Goal: Task Accomplishment & Management: Complete application form

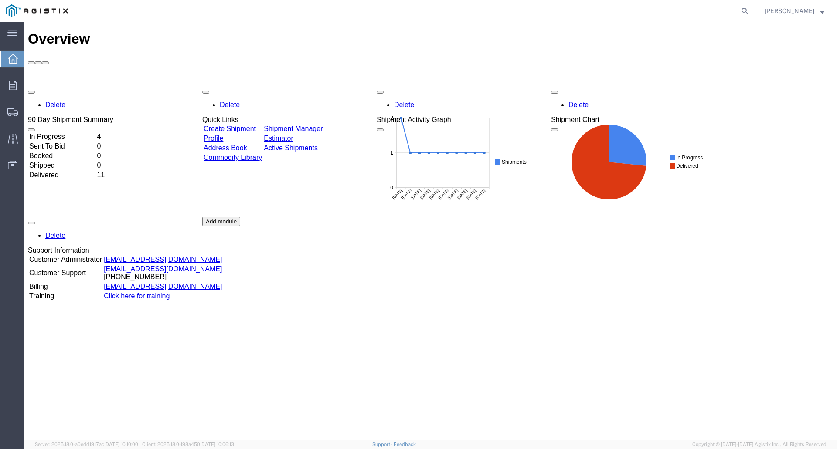
click at [256, 125] on link "Create Shipment" at bounding box center [229, 128] width 52 height 7
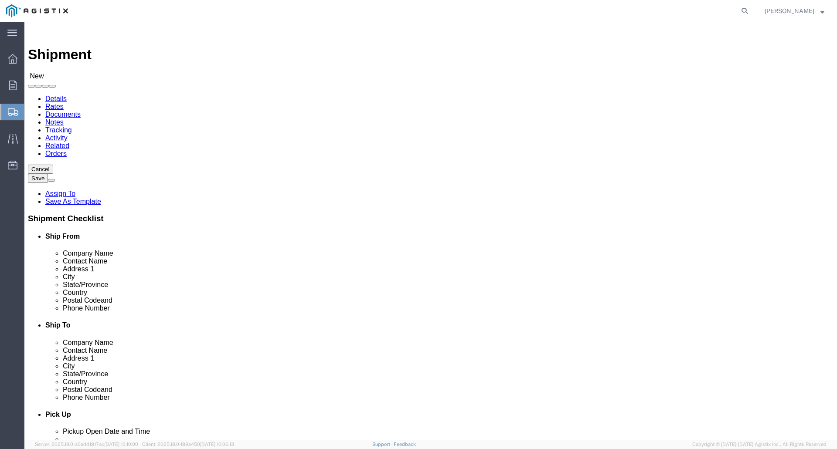
select select
click select "Select PG&E S&C Electric Co"
select select "9596"
click select "Select PG&E S&C Electric Co"
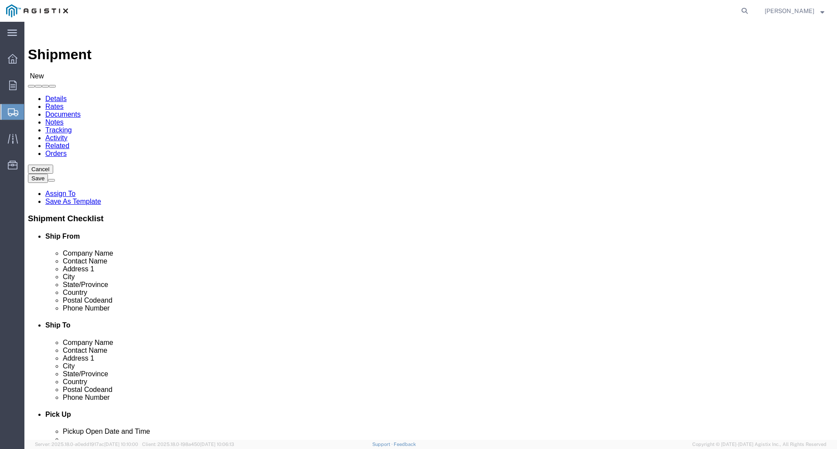
select select "PURCHORD"
select select
click select "Select PG&E S&C Electric Co"
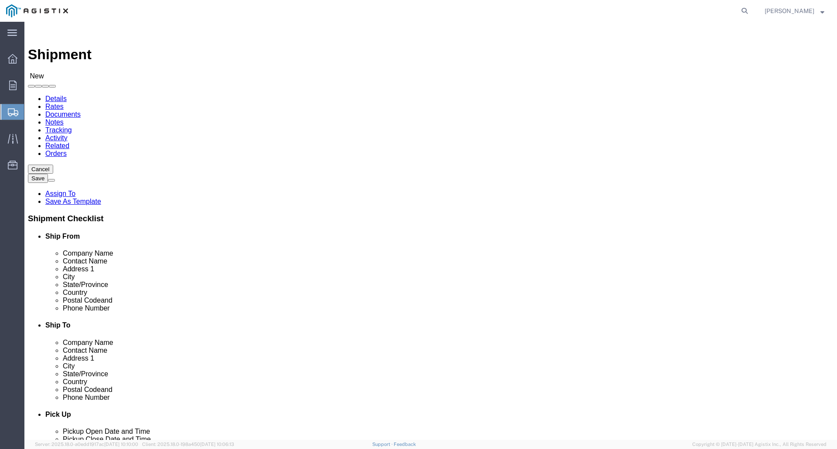
click select "Select All Others [GEOGRAPHIC_DATA] [GEOGRAPHIC_DATA] [GEOGRAPHIC_DATA] [GEOGRA…"
select select "19740"
click select "Select All Others [GEOGRAPHIC_DATA] [GEOGRAPHIC_DATA] [GEOGRAPHIC_DATA] [GEOGRA…"
click input "text"
type input "S&C ELECTRIC COMPANY"
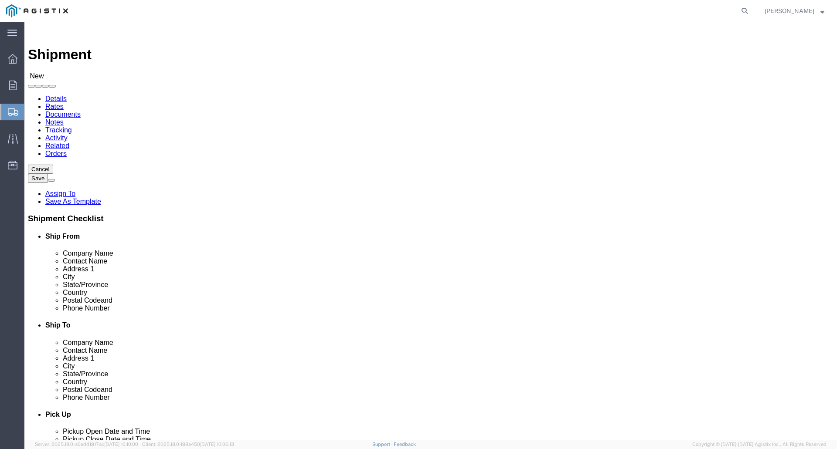
click input "text"
type input "[PERSON_NAME]"
click input "text"
type input "[STREET_ADDRESS]"
select select
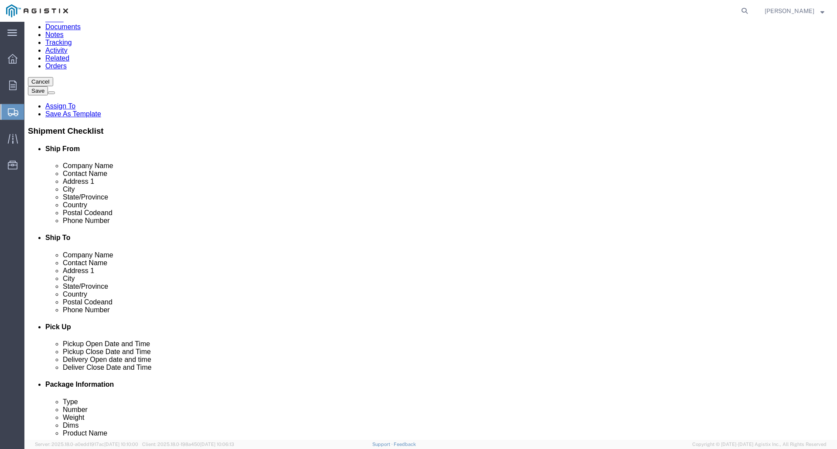
scroll to position [131, 0]
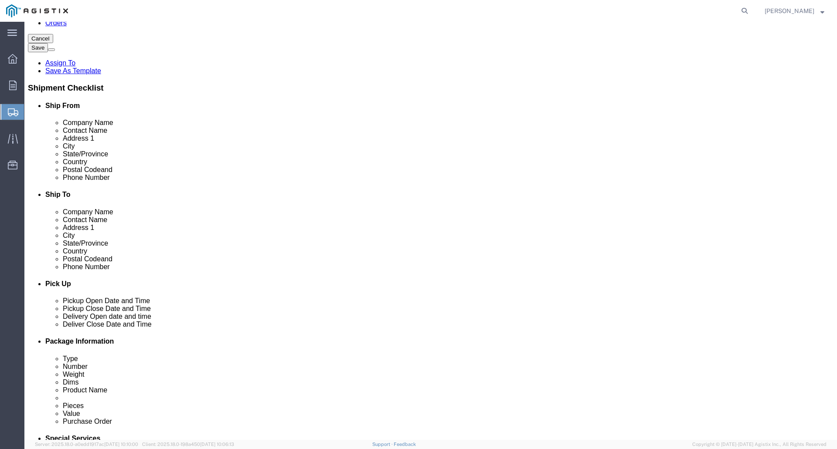
click input "text"
type input "[PERSON_NAME]"
select select
type input "W"
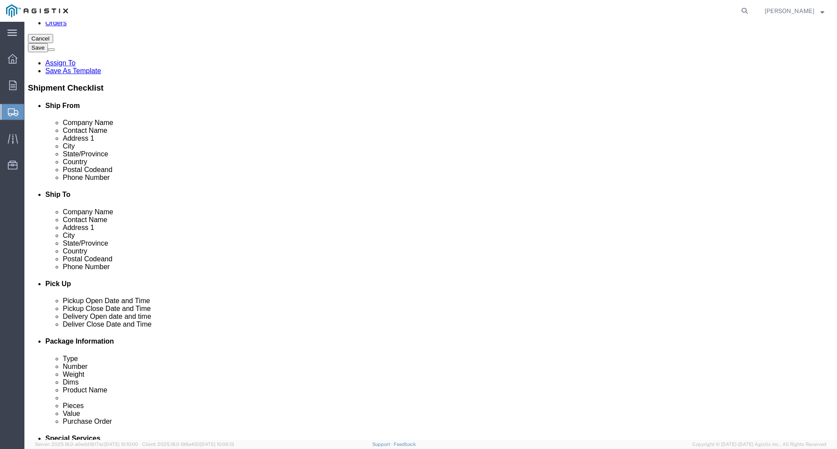
type input "WI"
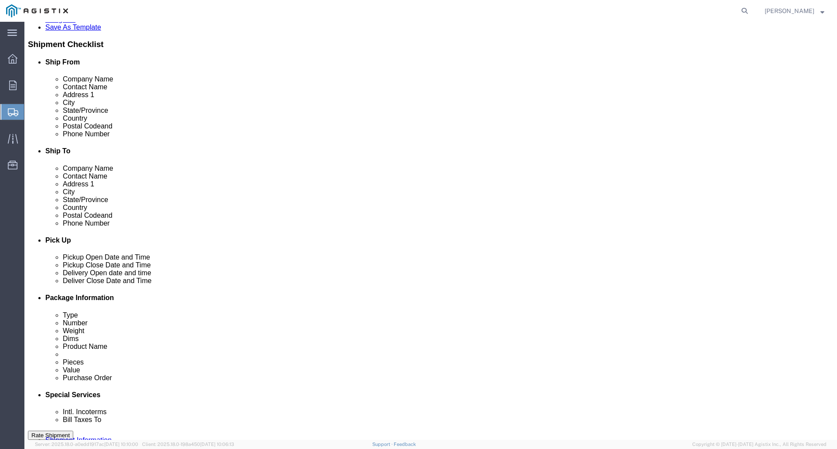
scroll to position [453, 0]
select select
select select "WI"
click input "text"
click input "4105"
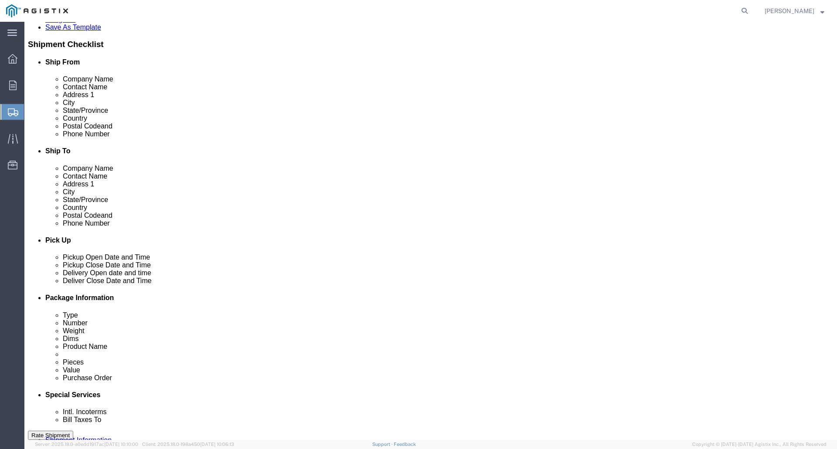
type input "42105"
select select
click input "text"
type input "[PHONE_NUMBER]"
click input "text"
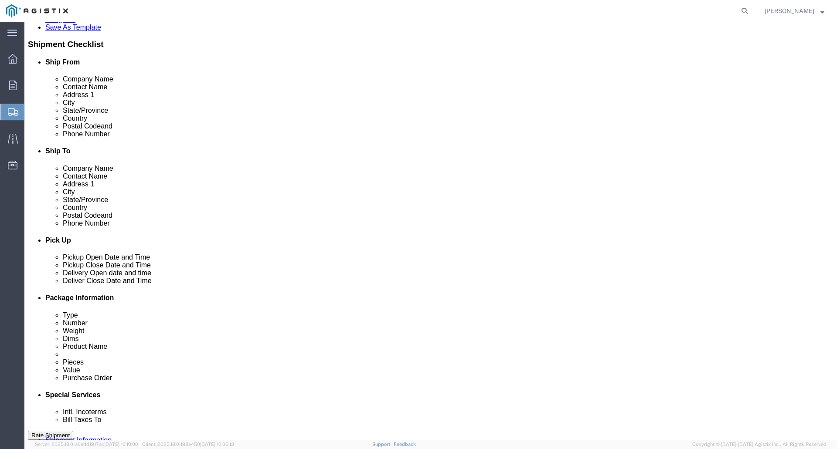
drag, startPoint x: 151, startPoint y: 173, endPoint x: 115, endPoint y: 175, distance: 36.2
click div "42105"
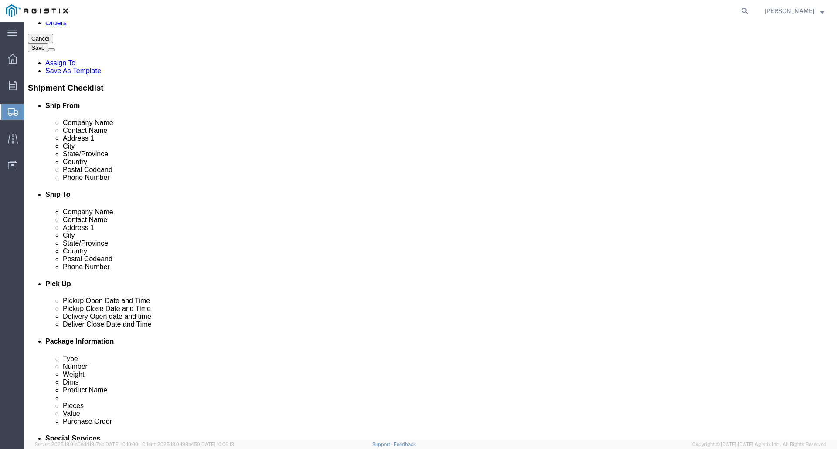
scroll to position [174, 0]
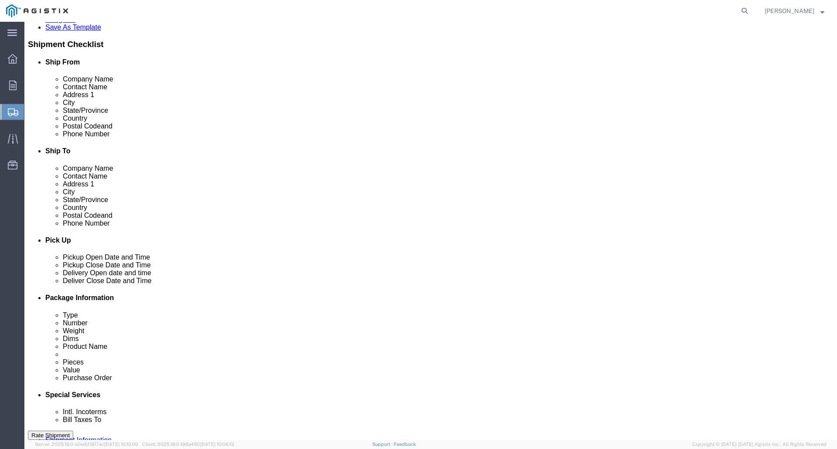
type input "53150"
select select
click input "text"
type input "[GEOGRAPHIC_DATA]"
click input "text"
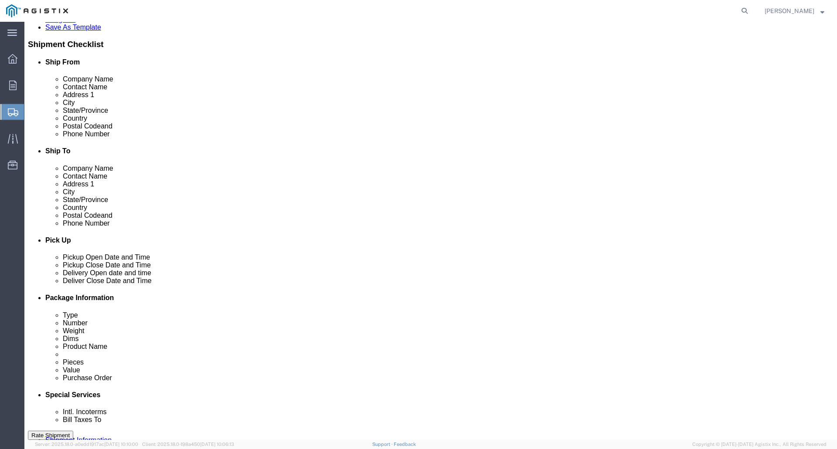
type input "[PHONE_NUMBER]"
click input "text"
type input "[PERSON_NAME][EMAIL_ADDRESS][PERSON_NAME][DOMAIN_NAME]"
checkbox input "true"
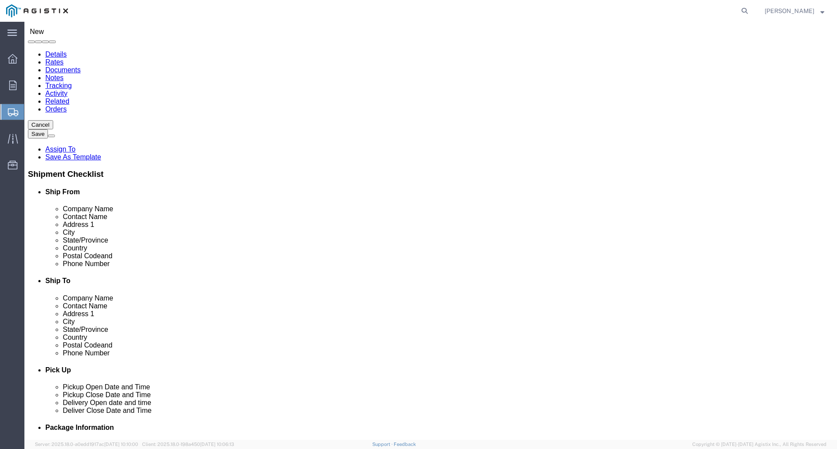
scroll to position [44, 0]
click input "text"
type input "PACIFIC GAS & ELECTRIC"
click input "text"
type input "NONE"
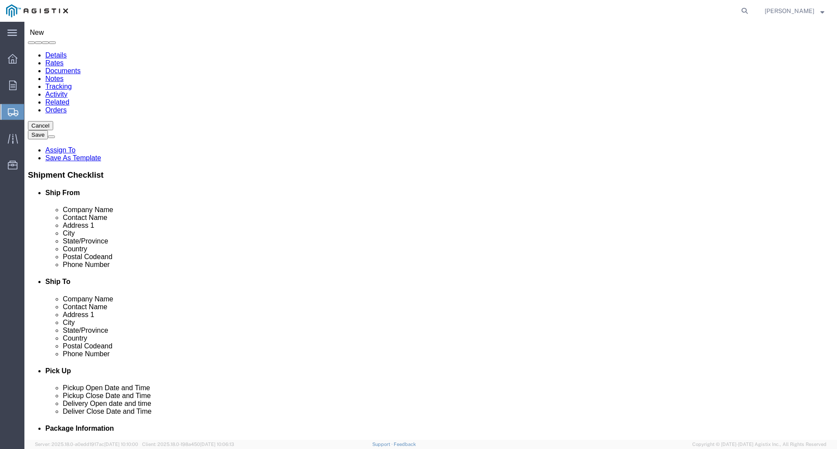
click input "text"
type input "[STREET_ADDRESS][PERSON_NAME]"
select select
click input "text"
type input "FREMONT"
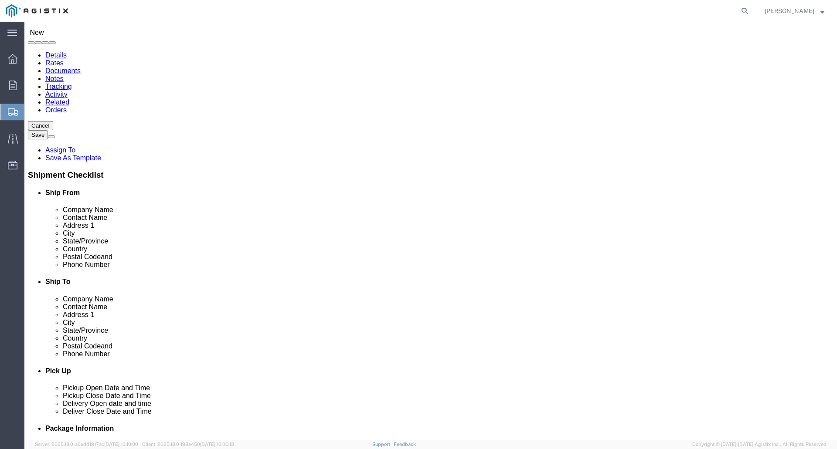
click label "City"
select select
select select "CA"
click input "Postal Code"
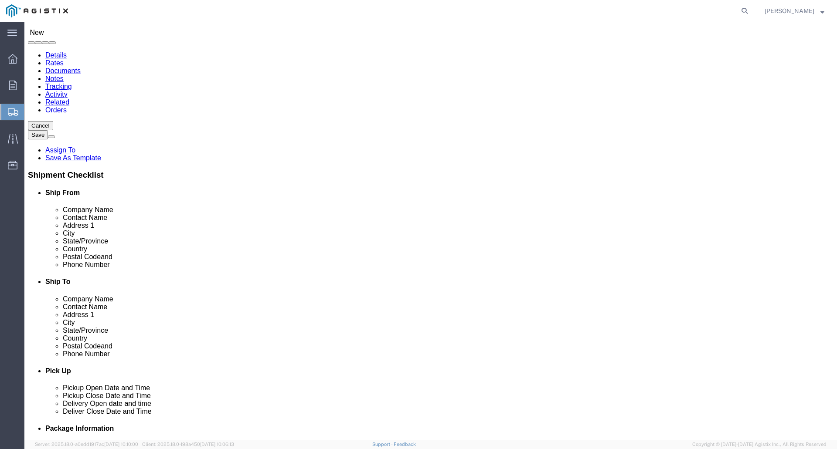
type input "94538"
click input "text"
select select
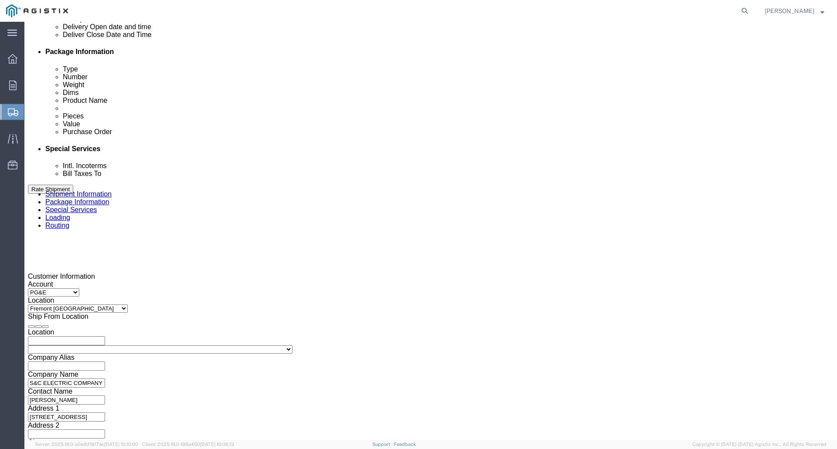
scroll to position [436, 0]
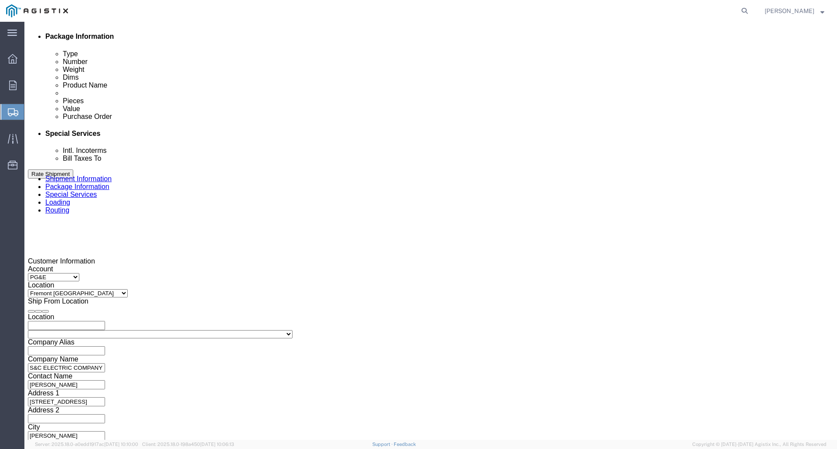
click icon
drag, startPoint x: 40, startPoint y: 271, endPoint x: 109, endPoint y: 283, distance: 70.8
click div "Pickup Date: Pickup Start Date Pickup Start Time Pickup Open Date and Time [DAT…"
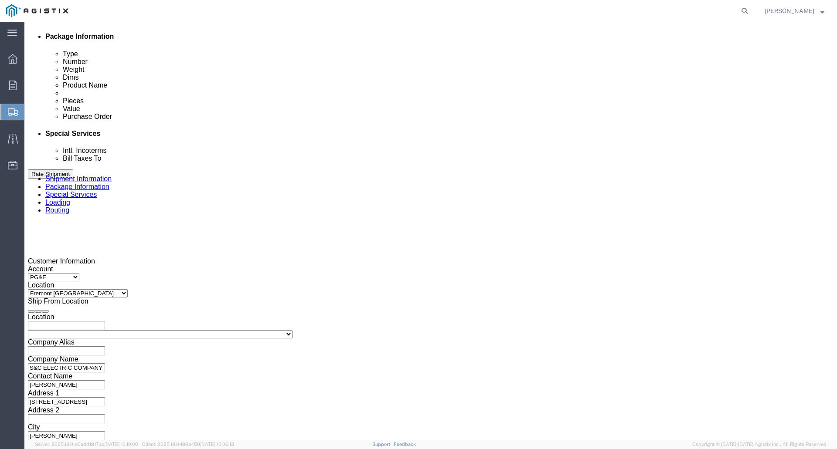
click icon
click div "[DATE] 12:00 PM"
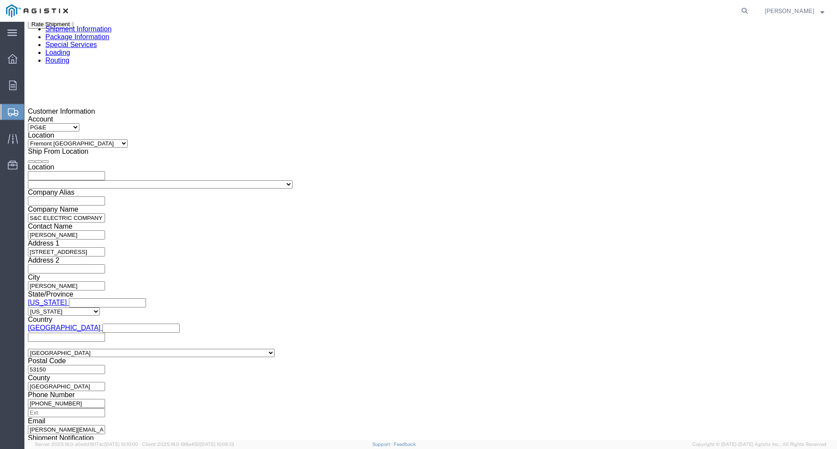
click button "Apply"
click icon
click div "[DATE] 1:00 PM"
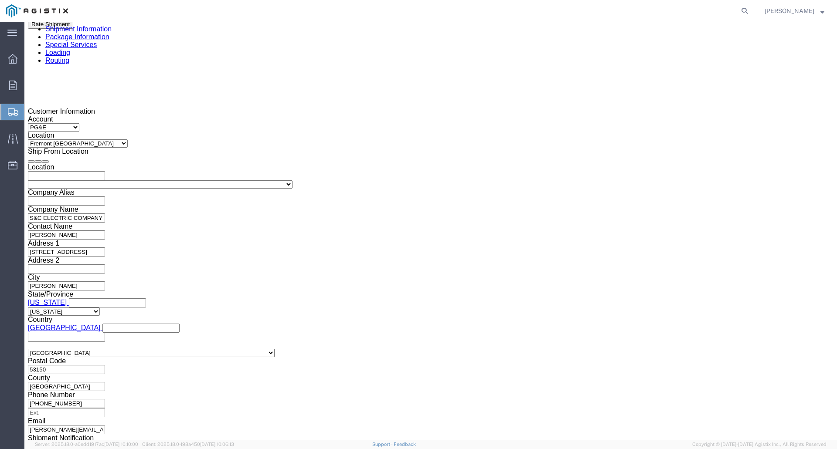
type input "3:00 PM"
click button "Apply"
click icon
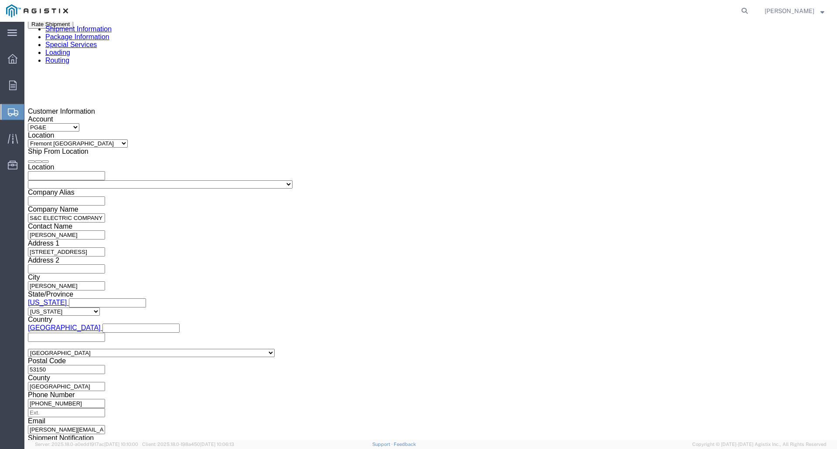
drag, startPoint x: 345, startPoint y: 122, endPoint x: 328, endPoint y: 134, distance: 21.3
click div "Pickup Date: Pickup Start Date Pickup Start Time Pickup Open Date and Time [DAT…"
click div
click input "4:00 PM"
click input "8:00 PM"
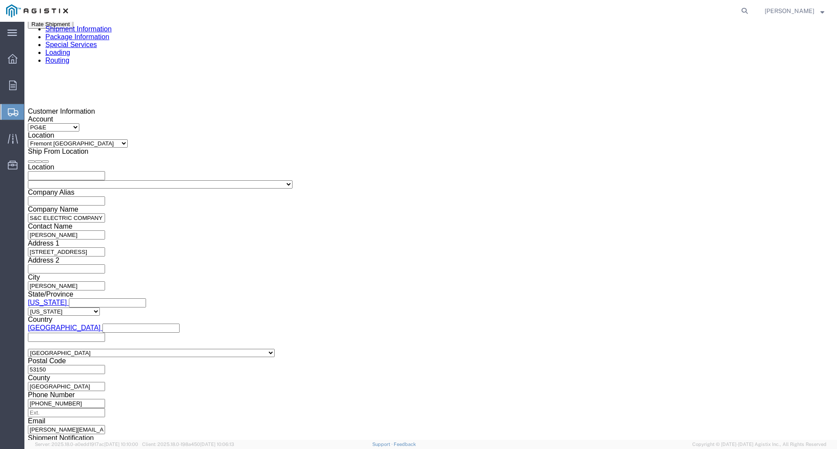
type input "8:00 AM"
click button "Apply"
click icon
click div
click input "12:00 AM"
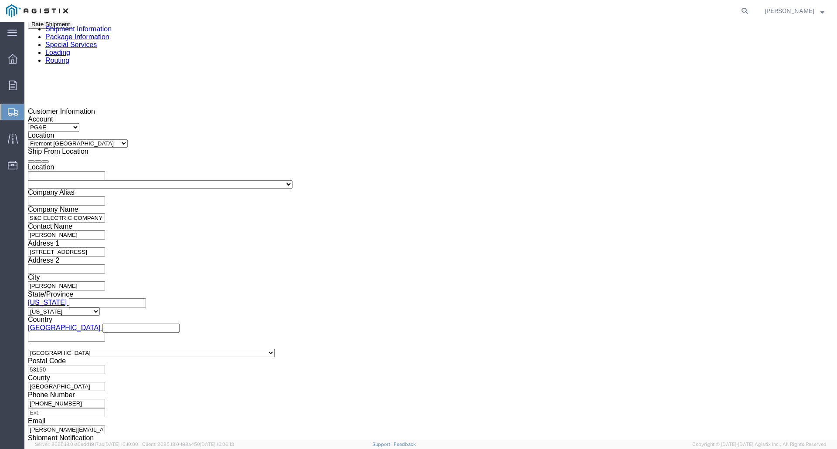
type input "12:00PM"
click button "Apply"
click input "text"
type input "3"
type input "3501380237"
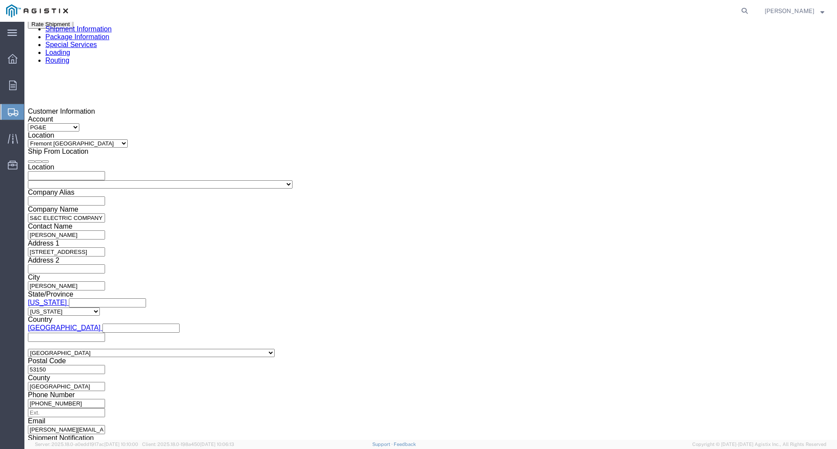
click select "Select Account Type Activity ID Airline Appointment Number ASN Batch Request # …"
select select "SALEORDR"
click select "Select Account Type Activity ID Airline Appointment Number ASN Batch Request # …"
click input "text"
type input "898271"
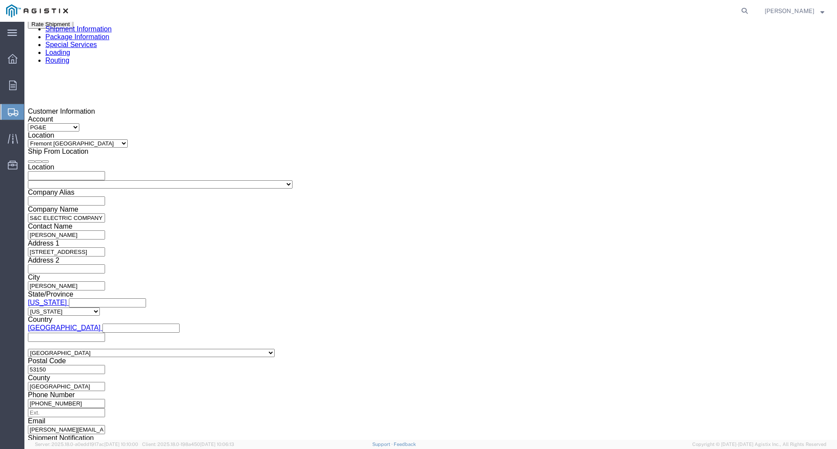
click select "Select Account Type Activity ID Airline Appointment Number ASN Batch Request # …"
click div "References Add reference"
click button "Add reference"
click select "Select Account Type Activity ID Airline Appointment Number ASN Batch Request # …"
drag, startPoint x: 105, startPoint y: 226, endPoint x: 99, endPoint y: 229, distance: 5.8
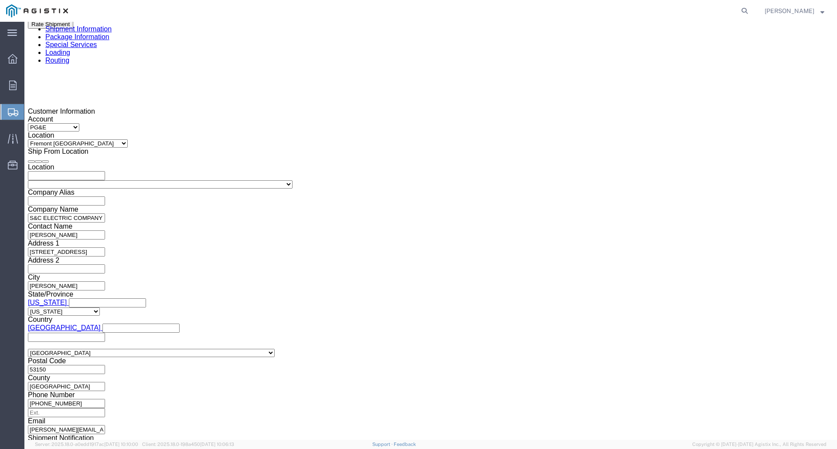
click select "Select Account Type Activity ID Airline Appointment Number ASN Batch Request # …"
select select "PURCHORD"
click select "Select Account Type Activity ID Airline Appointment Number ASN Batch Request # …"
click input "text"
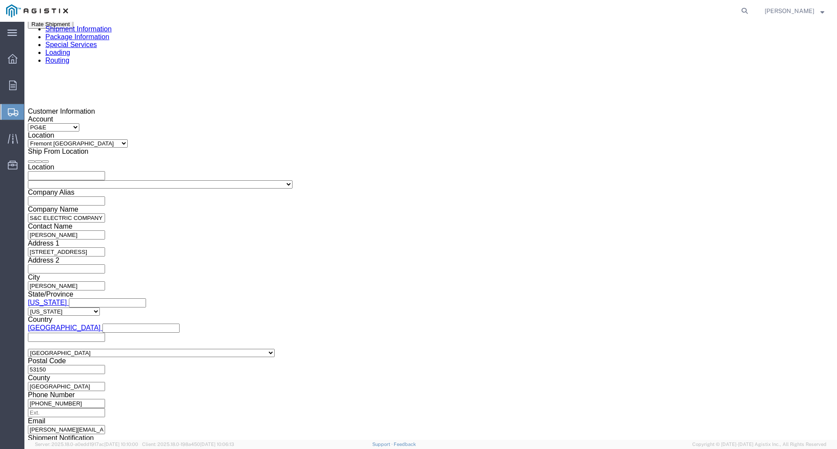
type input "3501380950"
click div "Select Account Type Activity ID Airline Appointment Number ASN Batch Request # …"
click select "Select Account Type Activity ID Airline Appointment Number ASN Batch Request # …"
select select "PURCHORD"
click select "Select Account Type Activity ID Airline Appointment Number ASN Batch Request # …"
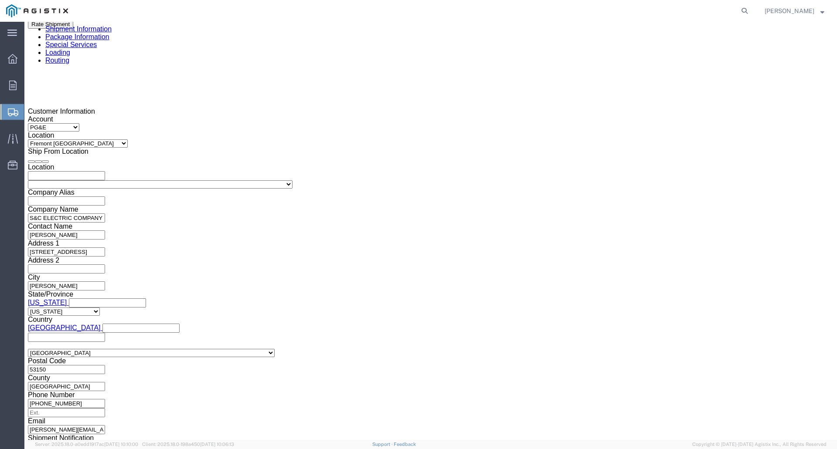
drag, startPoint x: 115, startPoint y: 220, endPoint x: 156, endPoint y: 223, distance: 40.6
click input "3501380950"
click input "text"
paste input "3501380950"
type input "3501380950"
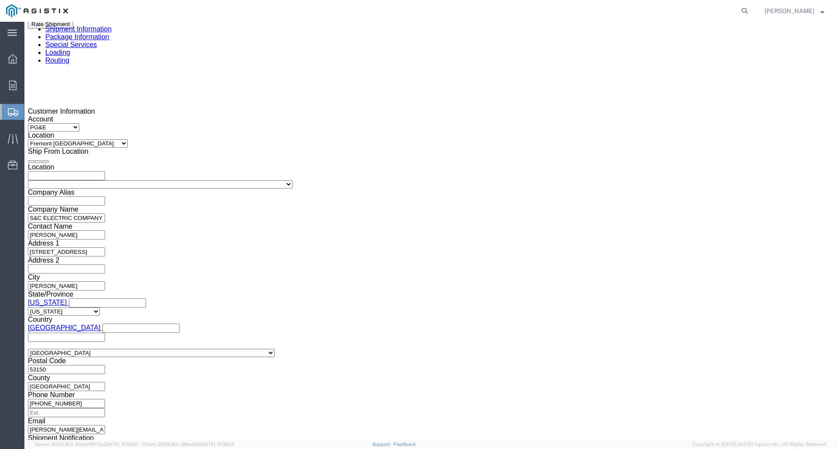
click select "Select Account Type Activity ID Airline Appointment Number ASN Batch Request # …"
select select "SALEORDR"
click select "Select Account Type Activity ID Airline Appointment Number ASN Batch Request # …"
click input "3501380950"
type input "3"
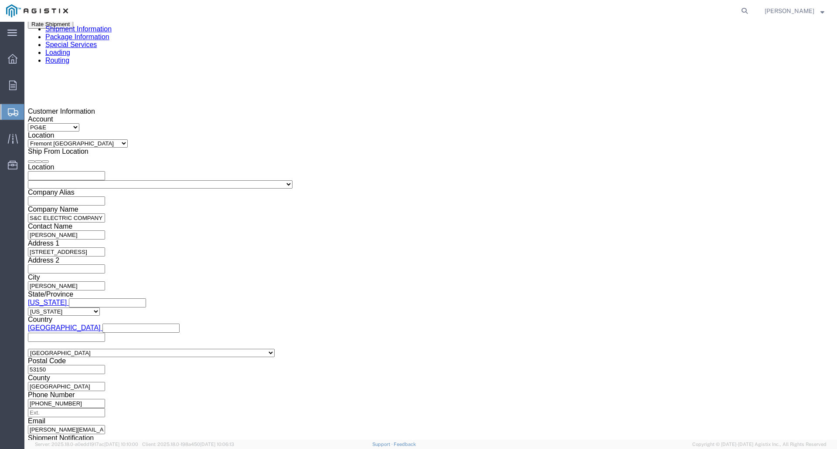
scroll to position [602, 0]
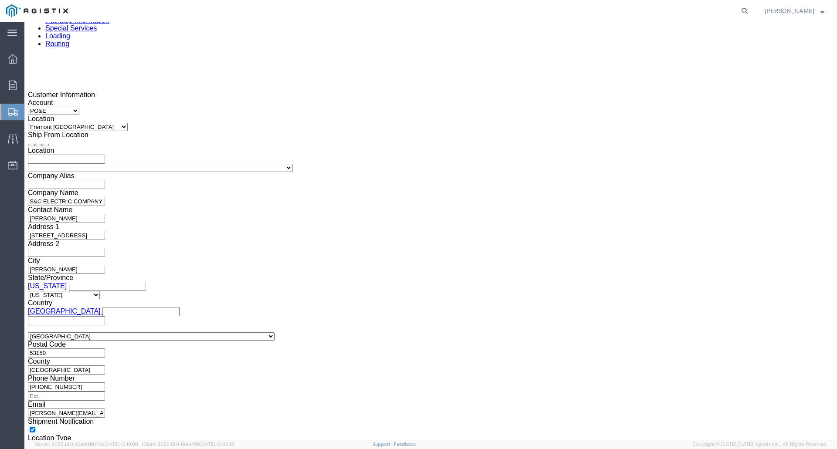
type input "899124"
click select "Select Air Less than Truckload Multi-Leg Ocean Freight Rail Small Parcel Truckl…"
click div
click select "Select"
click div
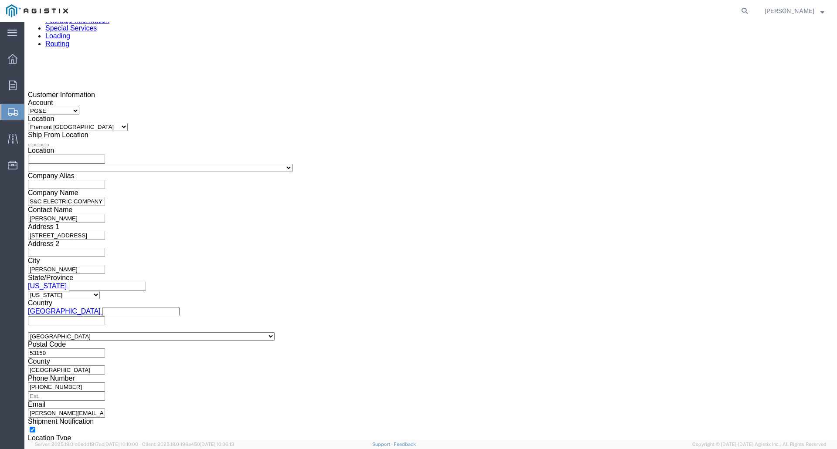
click button "Continue"
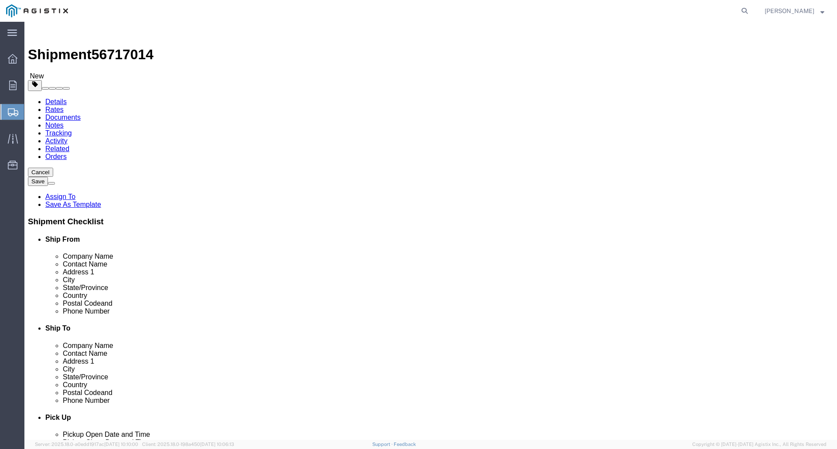
click select "Select Bulk Bundle(s) Cardboard Box(es) Carton(s) Crate(s) Drum(s) (Fiberboard)…"
select select "CRAT"
click select "Select Bulk Bundle(s) Cardboard Box(es) Carton(s) Crate(s) Drum(s) (Fiberboard)…"
drag, startPoint x: 136, startPoint y: 165, endPoint x: 131, endPoint y: 167, distance: 5.3
click input "1"
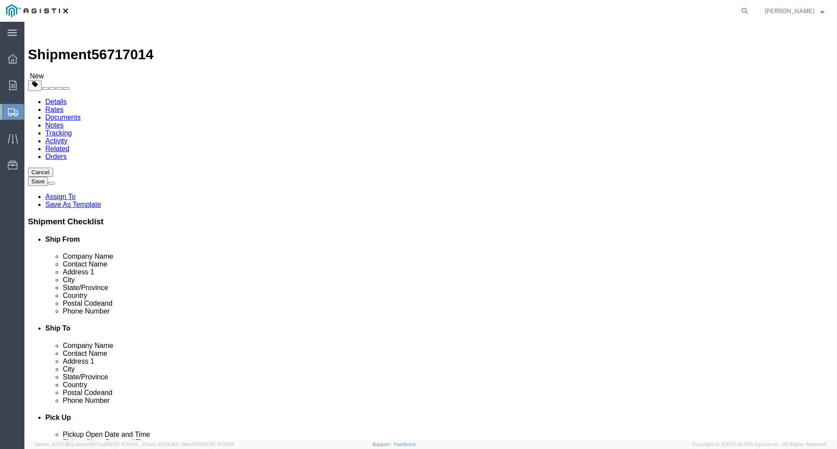
type input "5"
click input "text"
type input "144"
click input "text"
type input "51"
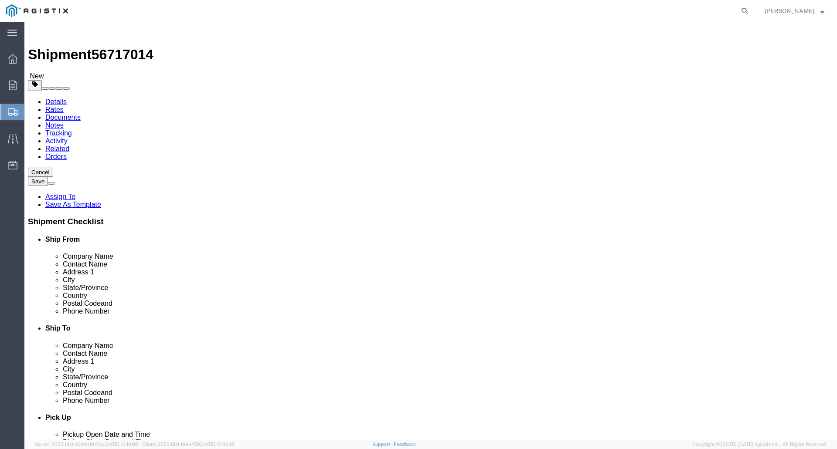
click input "text"
type input "53"
click input "0.00"
drag, startPoint x: 122, startPoint y: 200, endPoint x: 139, endPoint y: 201, distance: 16.6
click input "0.00"
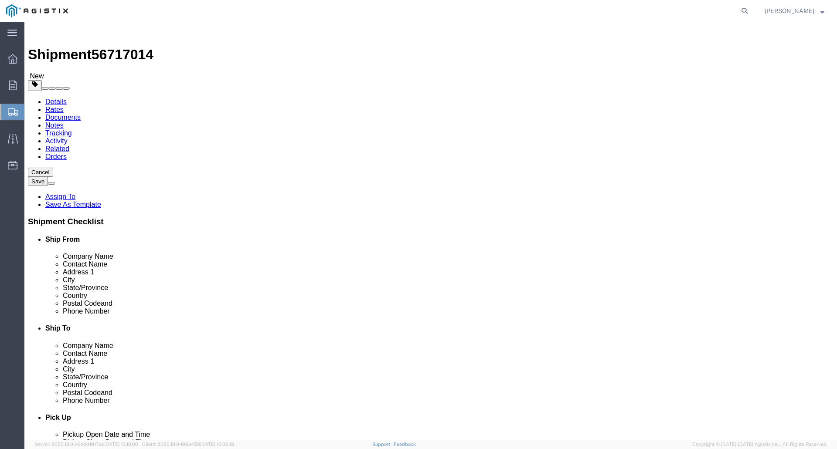
type input "1050"
click link "Add Content"
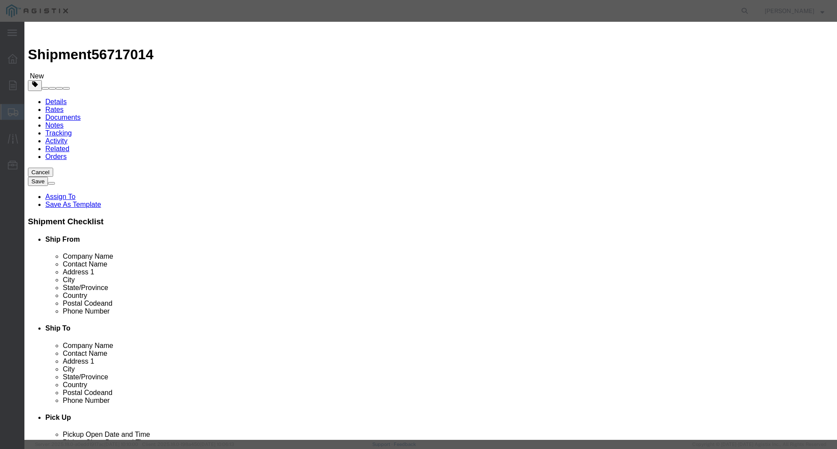
click input "text"
type input "ELECTRICAL SWITCHGEAR"
click input "0"
drag, startPoint x: 258, startPoint y: 83, endPoint x: 276, endPoint y: 83, distance: 18.3
click input "0"
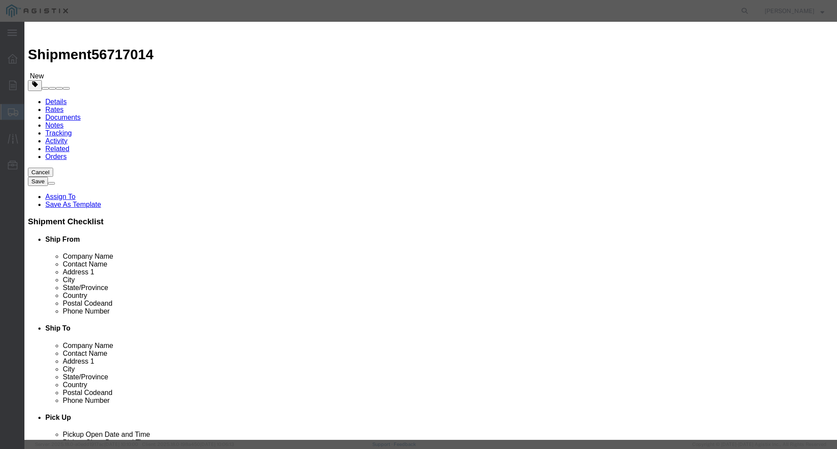
type input "5"
type input "1"
click input "text"
type input "150000.00"
click select "Select 50 55 60 65 70 85 92.5 100 125 175 250 300 400"
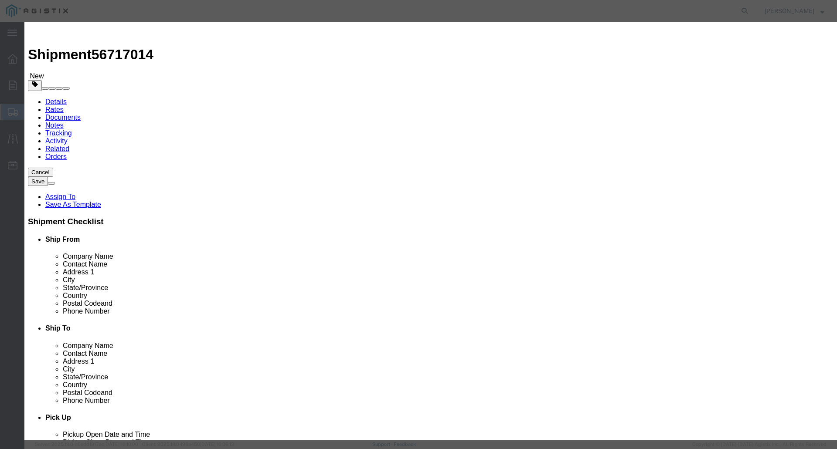
click select "Select 50 55 60 65 70 85 92.5 100 125 175 250 300 400"
select select "250"
click select "Select 50 55 60 65 70 85 92.5 100 125 175 250 300 400"
click textarea
type textarea "EXPEDITE FLATBED DELIVERY NO TARPING NECESSARY"
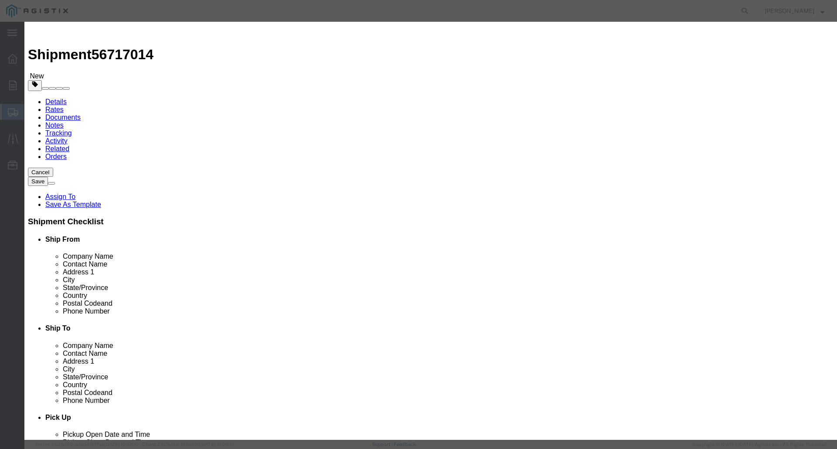
click button "Save & Close"
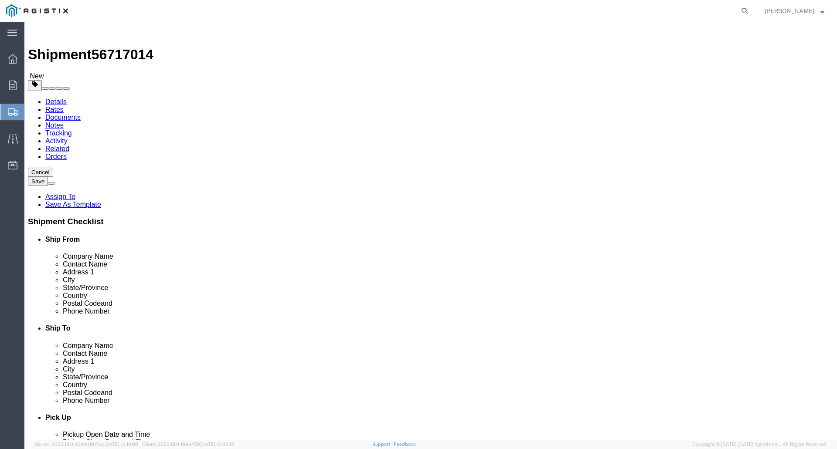
click button "Save"
click body "Shipment 56717014 New Details Rates Documents Notes Tracking Activity Related O…"
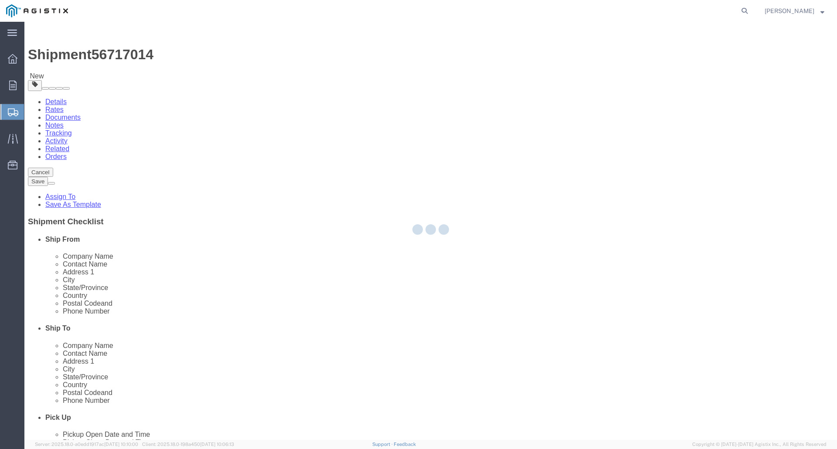
click at [806, 51] on div at bounding box center [430, 231] width 812 height 418
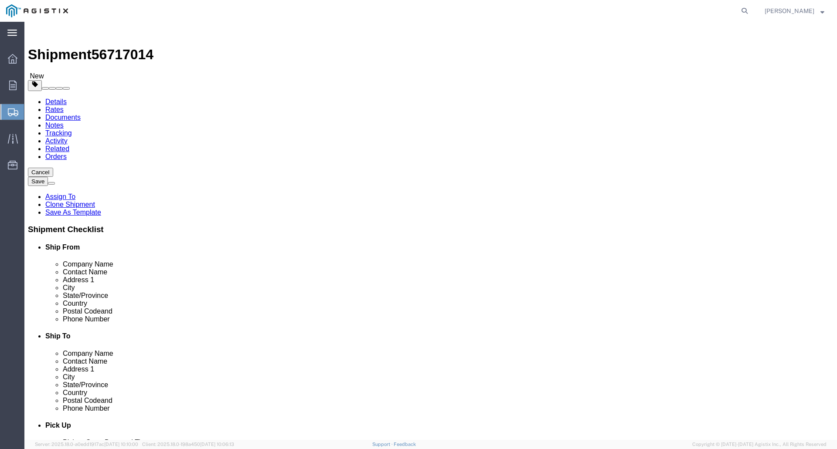
click at [10, 31] on icon at bounding box center [12, 33] width 10 height 7
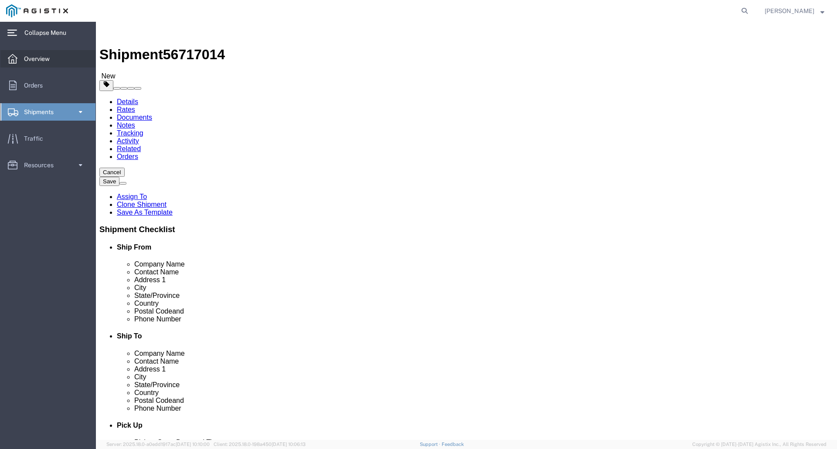
click at [38, 57] on span "Overview" at bounding box center [40, 58] width 32 height 17
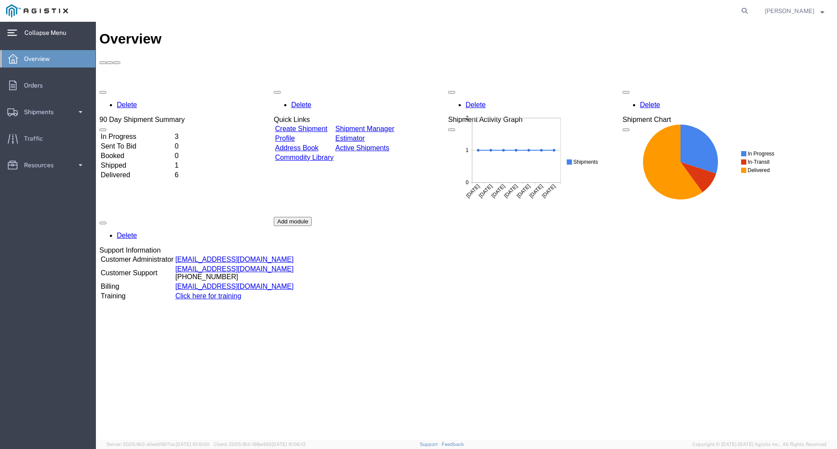
click at [173, 132] on td "In Progress" at bounding box center [136, 136] width 73 height 9
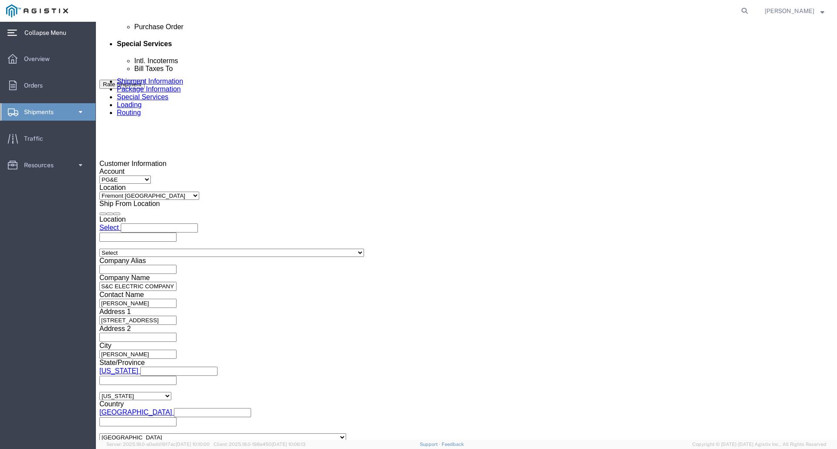
scroll to position [556, 0]
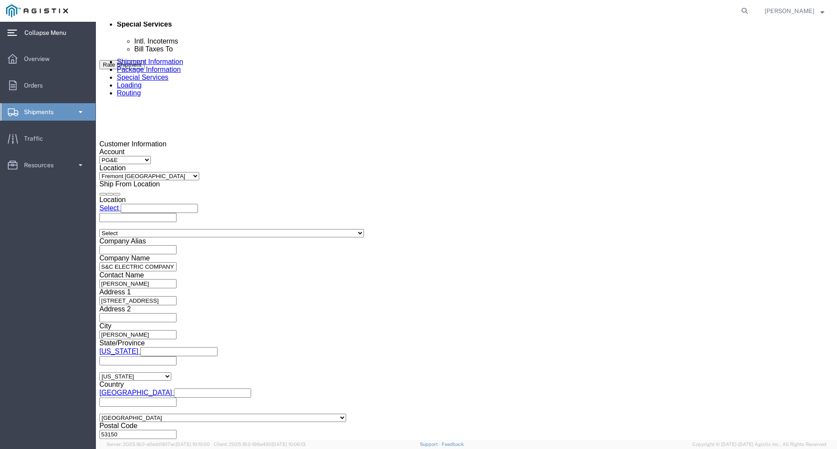
click button "Continue"
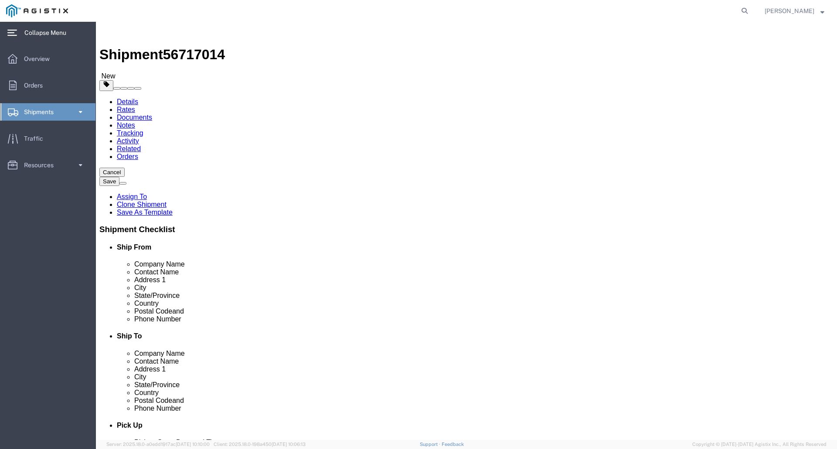
click icon
click dd "1.00 Each"
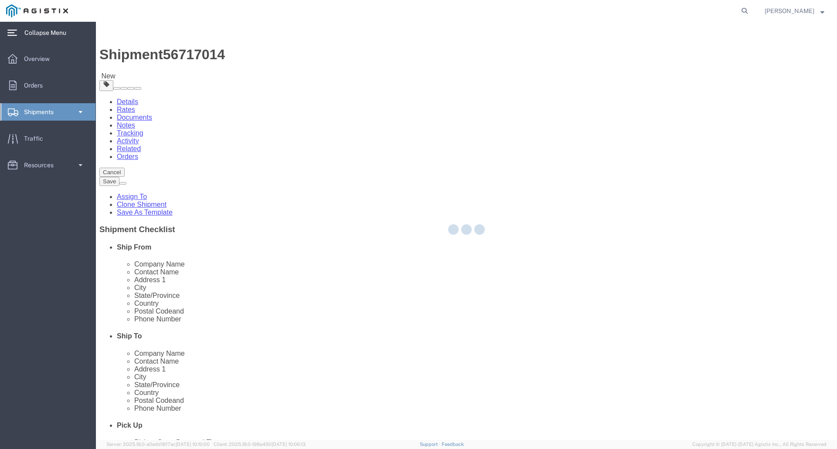
click at [169, 278] on div at bounding box center [466, 231] width 741 height 418
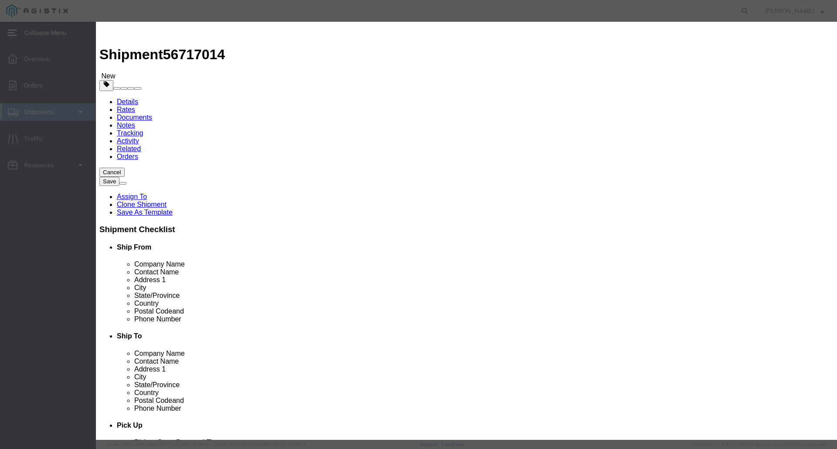
drag, startPoint x: 225, startPoint y: 81, endPoint x: 230, endPoint y: 84, distance: 5.5
click input "1.00"
type input ".00"
click button "button"
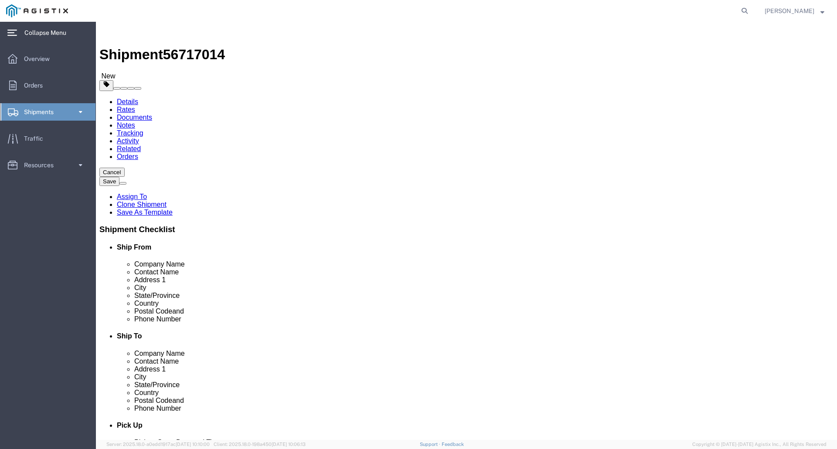
drag, startPoint x: 109, startPoint y: 206, endPoint x: 142, endPoint y: 206, distance: 33.6
click div "1050.00 Select kgs lbs"
click input "1050.00"
type input "5250.00"
drag, startPoint x: 98, startPoint y: 254, endPoint x: 103, endPoint y: 254, distance: 5.7
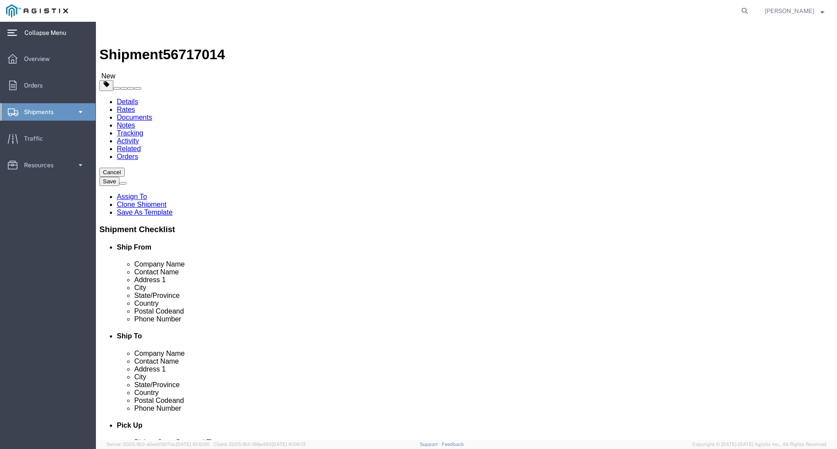
click dd "1.00 Each"
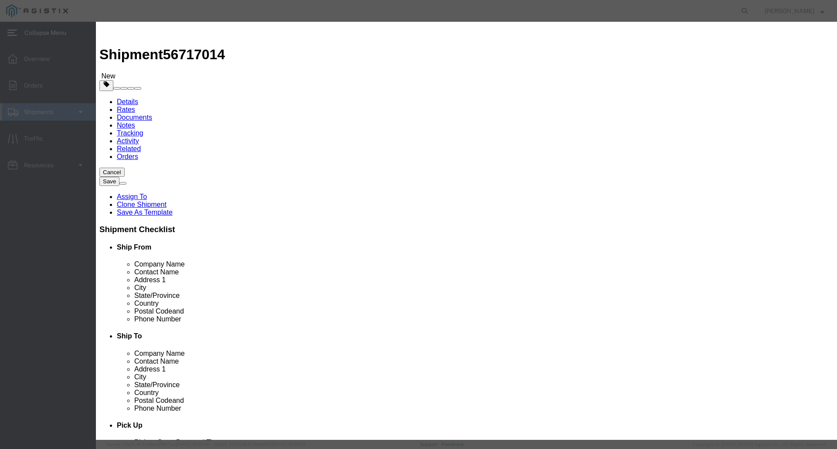
click button "Save & Close"
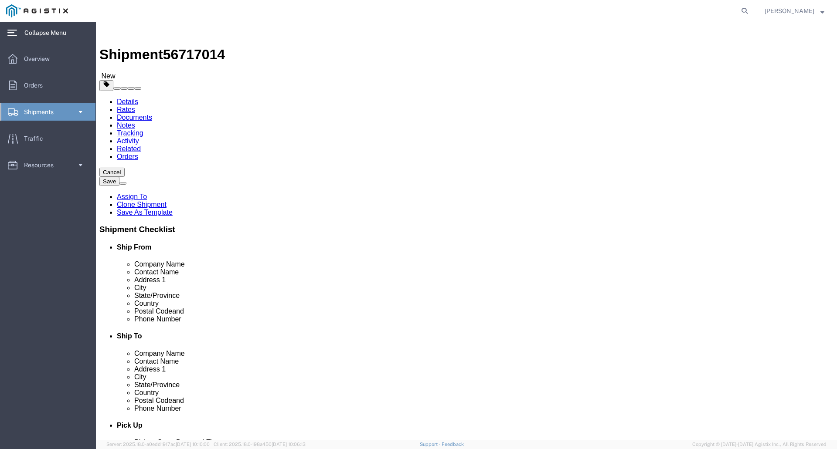
click icon
click dd "1.00 Each"
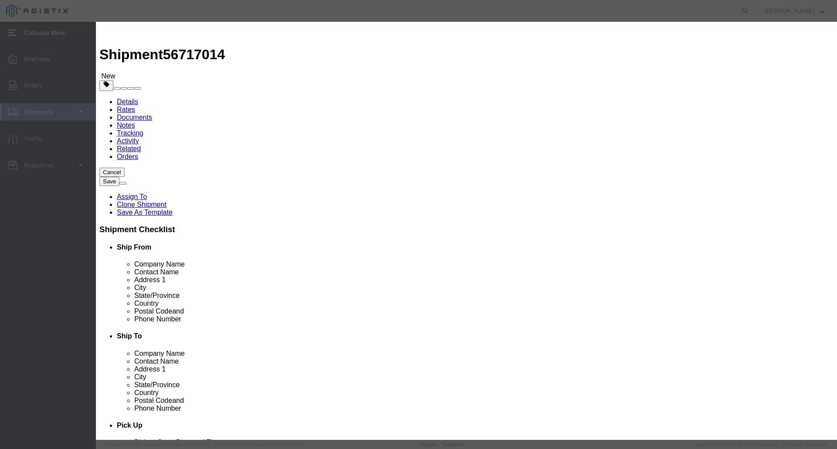
click input "1.00"
drag, startPoint x: 252, startPoint y: 85, endPoint x: 209, endPoint y: 80, distance: 43.4
click div "Pieces 5.00 Select Bag Barrels 100Board Feet Bottle Box Blister Pack Carats Can…"
type input "5"
type input "750000"
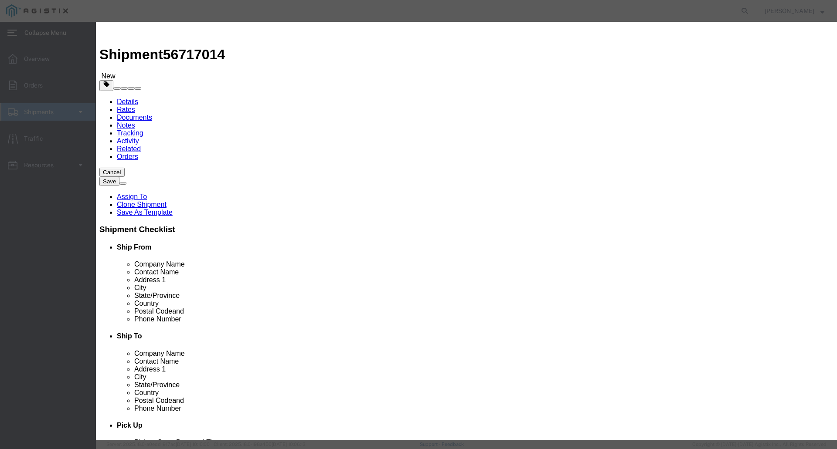
drag, startPoint x: 554, startPoint y: 302, endPoint x: 557, endPoint y: 297, distance: 5.8
click button "Save & Close"
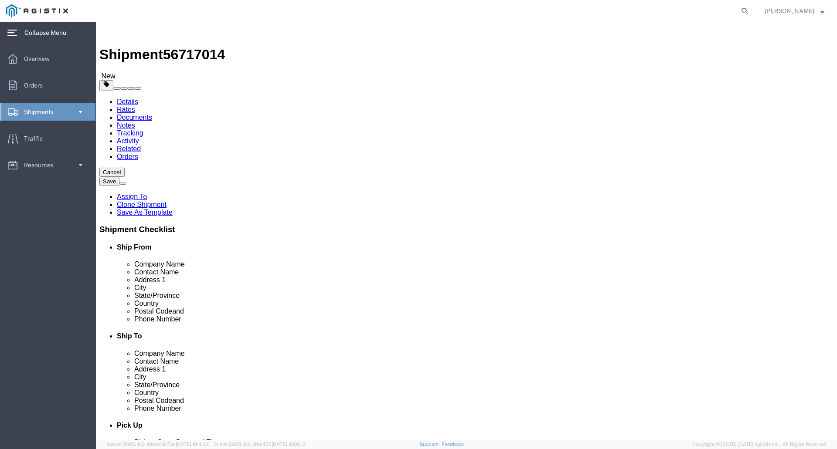
click span "750,000.00"
click dd "750000.00 USD"
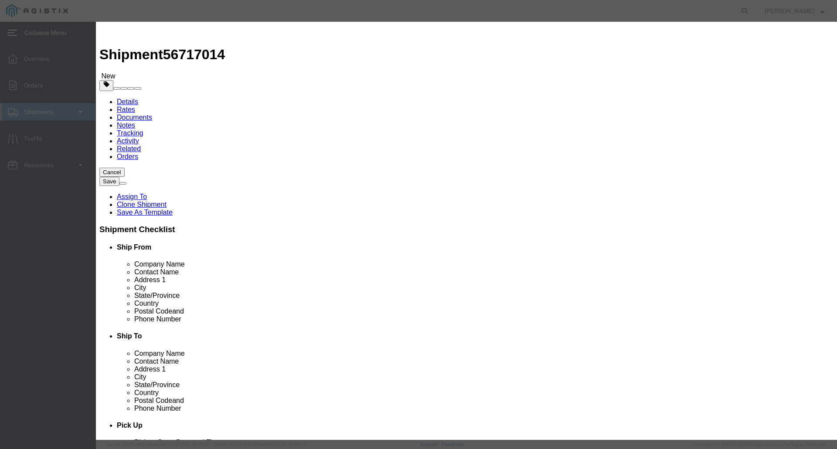
drag, startPoint x: 222, startPoint y: 98, endPoint x: 291, endPoint y: 108, distance: 69.6
click div "Product Name ELECTRICAL SWITCHGEAR Pieces 5.00 Select Bag Barrels 100Board Feet…"
type input "150000.00"
click button "Save & Close"
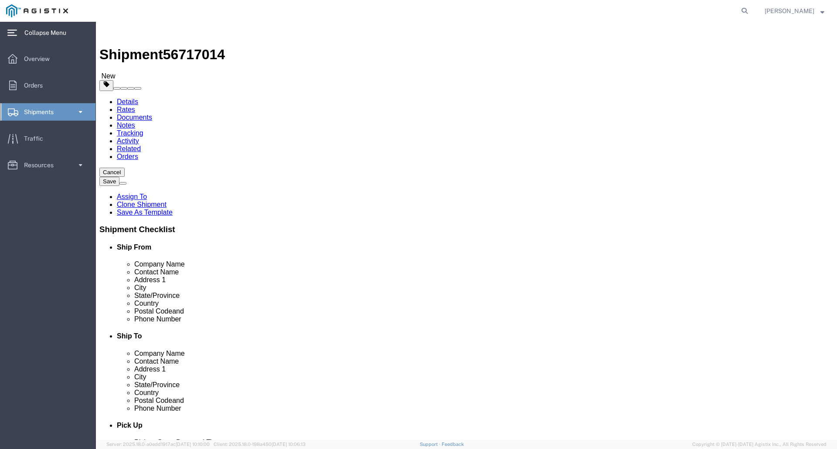
drag, startPoint x: 546, startPoint y: 344, endPoint x: 518, endPoint y: 308, distance: 45.9
click button "Continue"
click span "button"
click input "text"
type input "FLATBED"
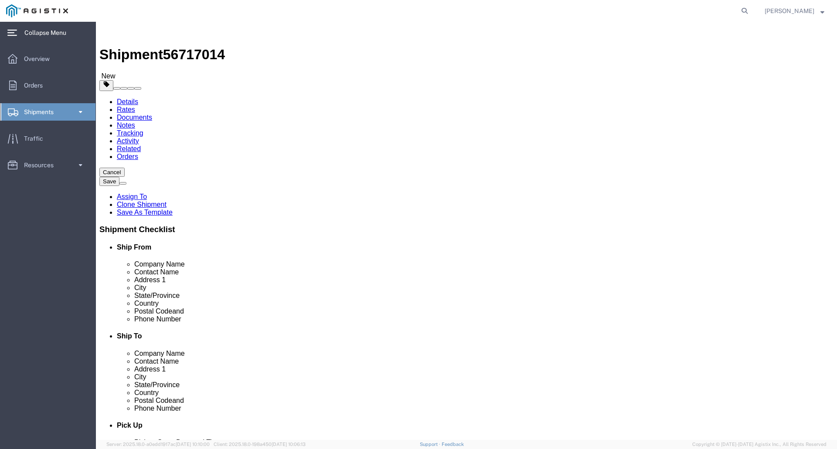
click div "Services Select one or more 10 [PERSON_NAME] 12 ton Crane (25,000 lb cap) 3 Axl…"
click span "button"
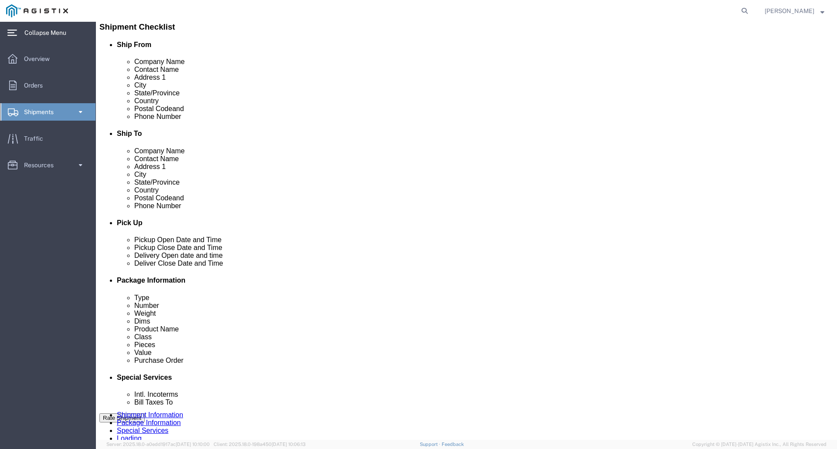
scroll to position [218, 0]
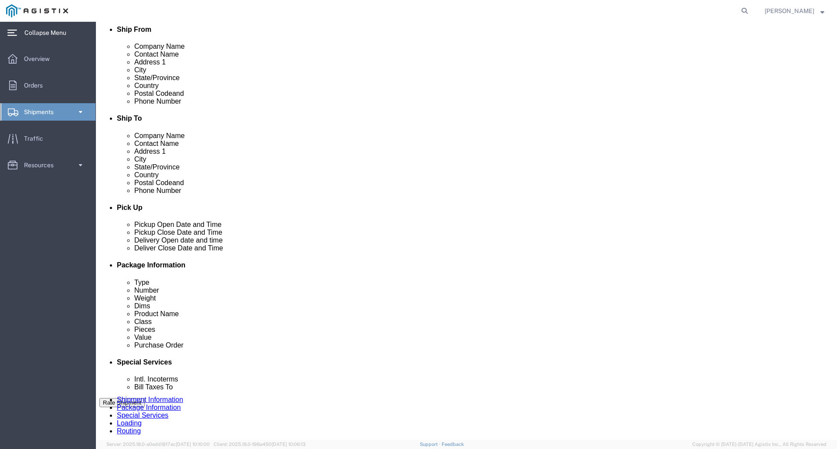
click select "Select 1 Day 2 Day 3-5 Day Economy 5+ Day"
select select "2 Day"
click select "Select 1 Day 2 Day 3-5 Day Economy 5+ Day"
click select "Select ATA DTA DTD"
click div "Service Level Select 1 Day 2 Day 3-5 Day Economy 5+ Day"
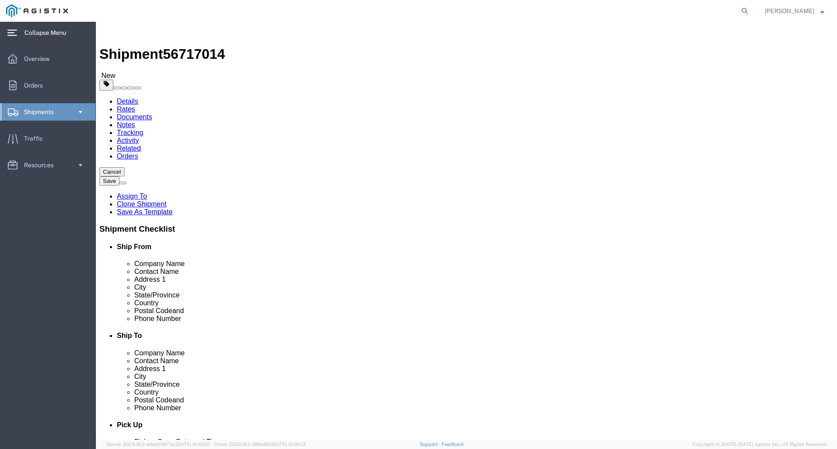
scroll to position [0, 0]
click textarea
type textarea "f"
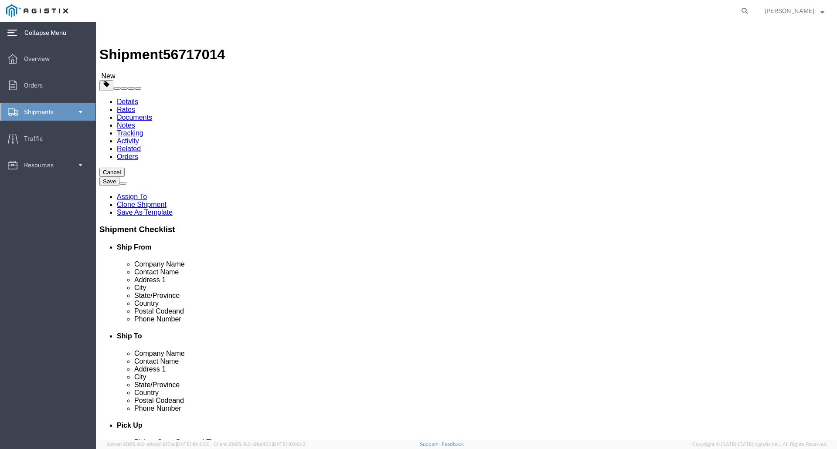
type textarea "e"
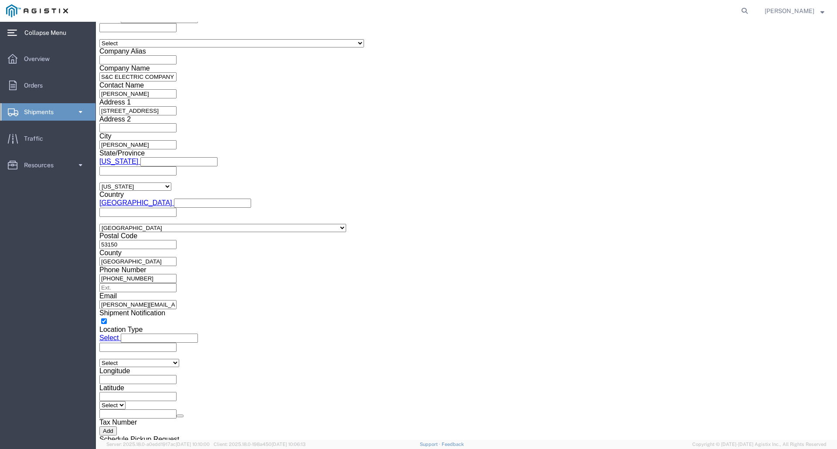
scroll to position [766, 0]
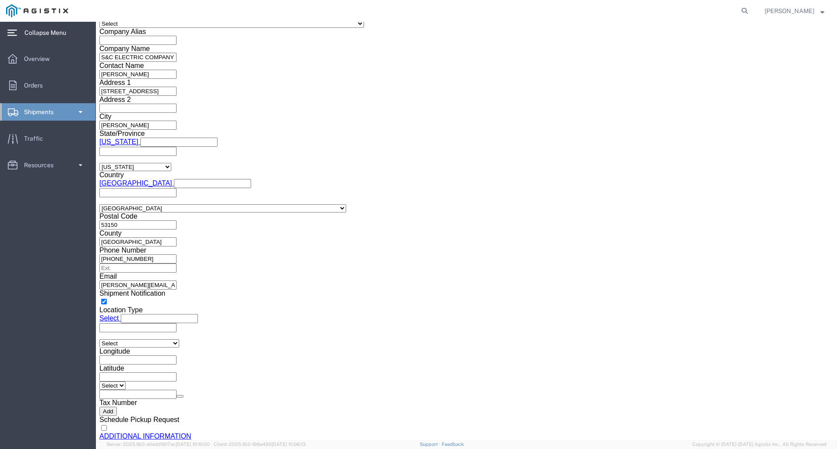
type textarea "EXPEDITE LOAD TO DELIEVER [DATE] MORNING FLATBED REQUIRED"
click button "Rate Shipment"
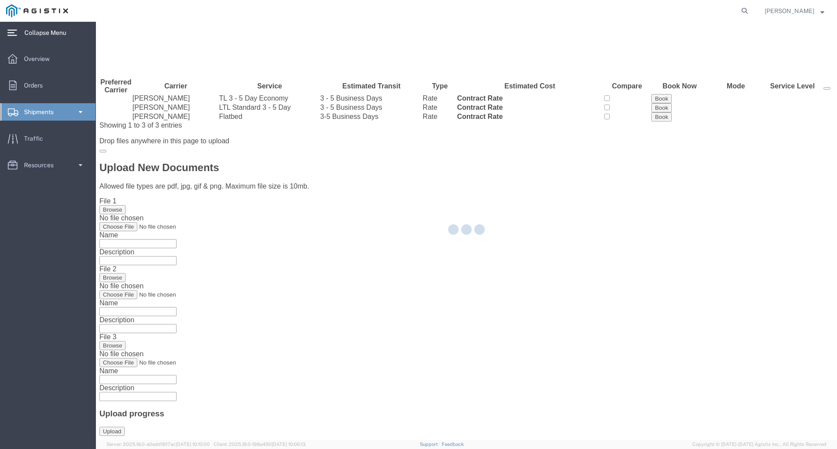
scroll to position [0, 0]
